Goal: Information Seeking & Learning: Learn about a topic

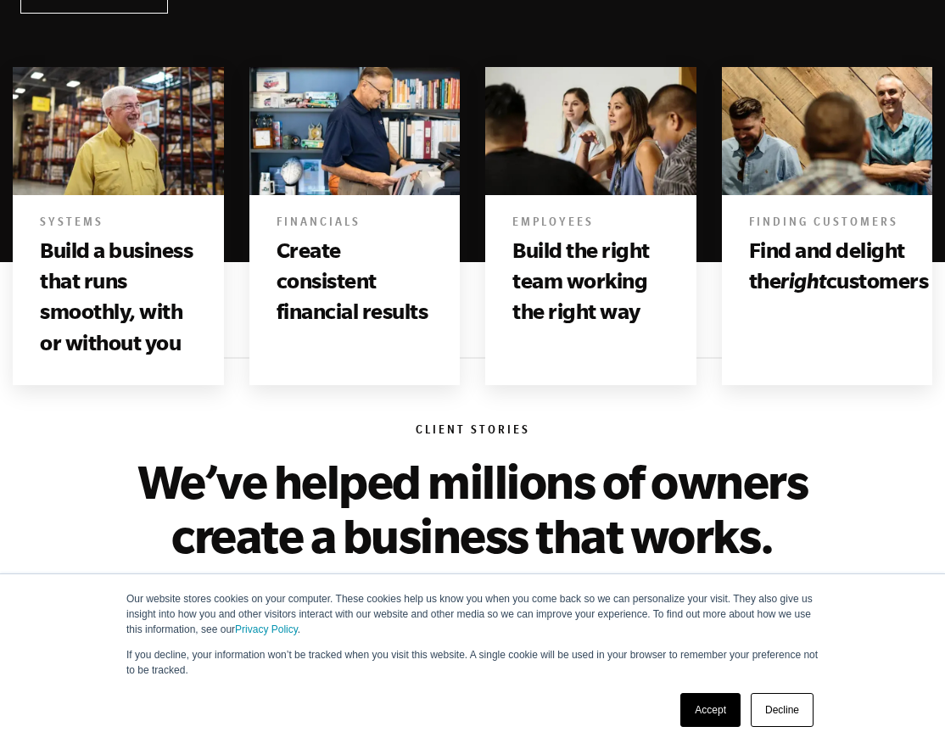
scroll to position [867, 0]
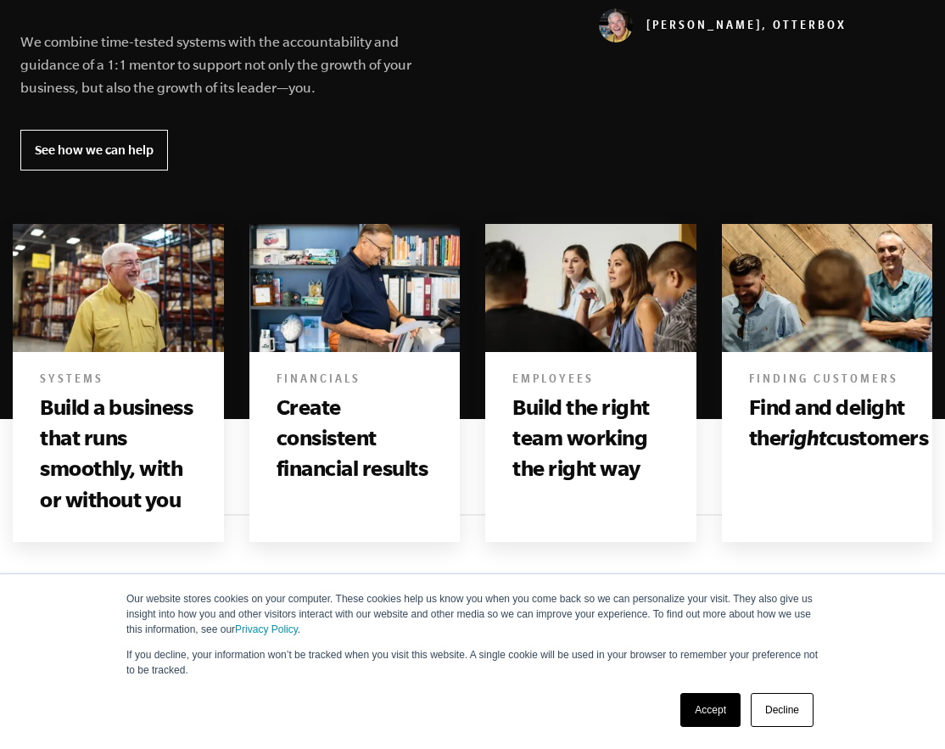
click at [159, 323] on img at bounding box center [118, 288] width 211 height 128
click at [134, 376] on h6 "Systems" at bounding box center [118, 380] width 157 height 17
click at [98, 413] on h3 "Build a business that runs smoothly, with or without you" at bounding box center [118, 453] width 157 height 123
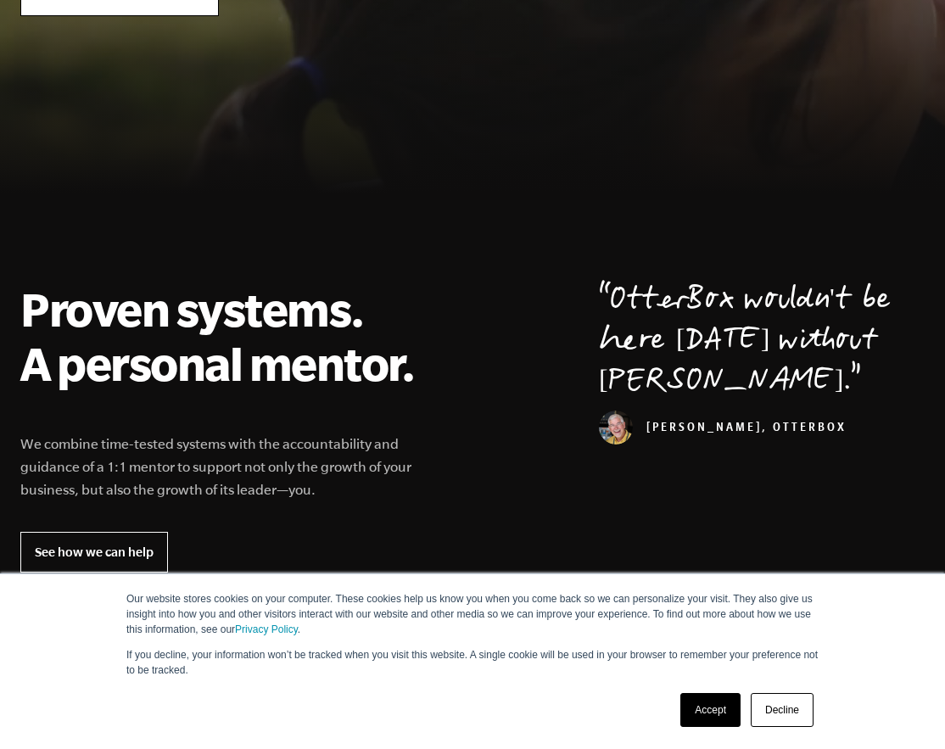
scroll to position [669, 0]
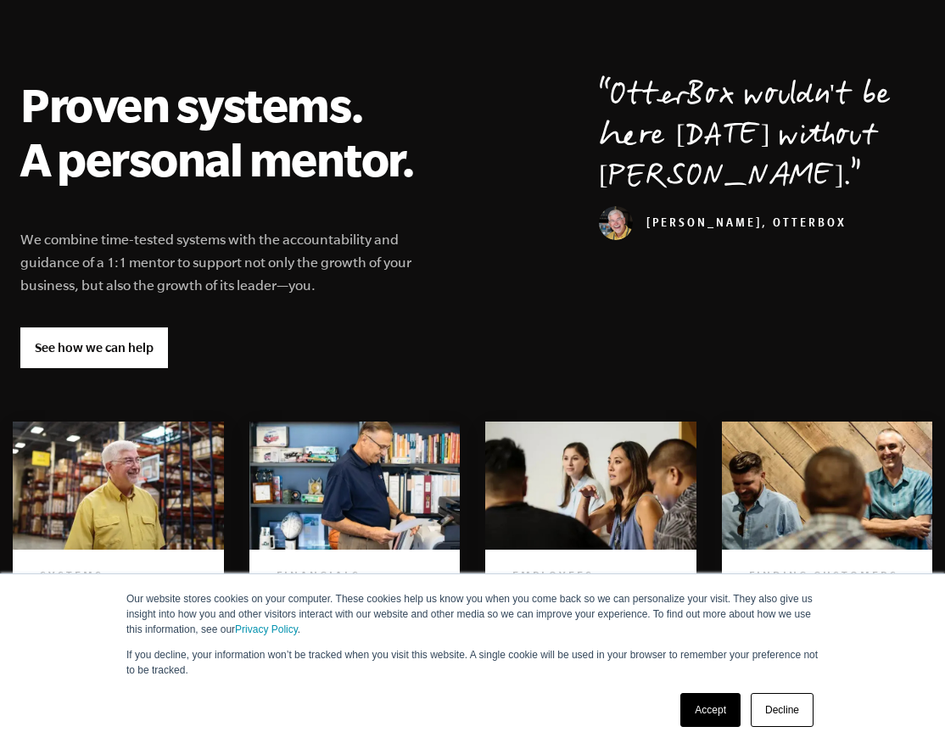
click at [126, 350] on link "See how we can help" at bounding box center [94, 347] width 148 height 41
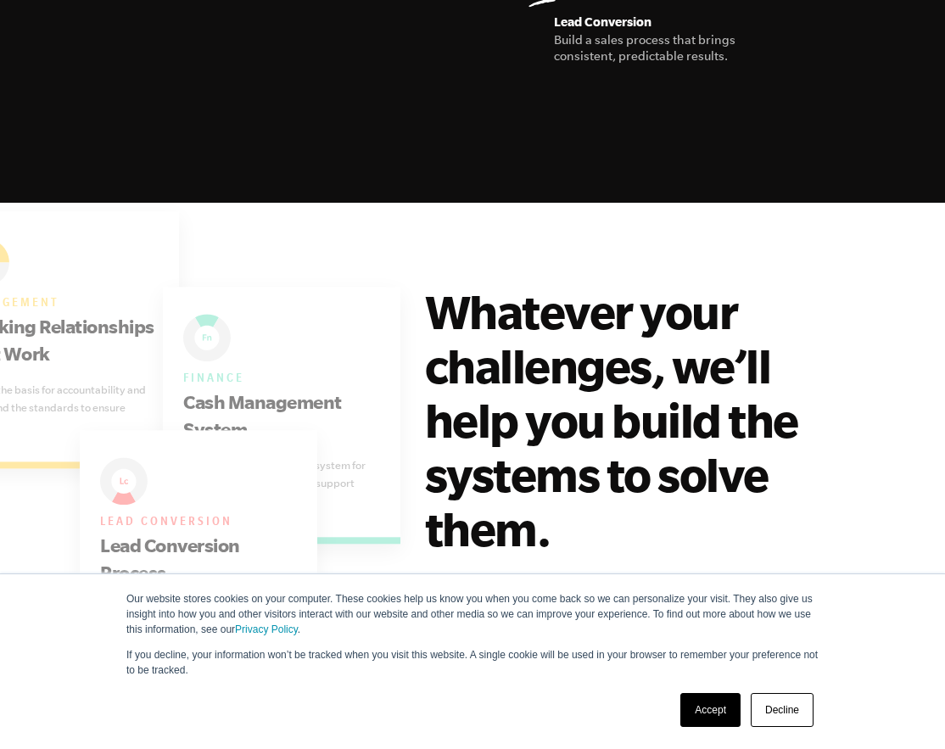
scroll to position [3829, 0]
